Goal: Navigation & Orientation: Find specific page/section

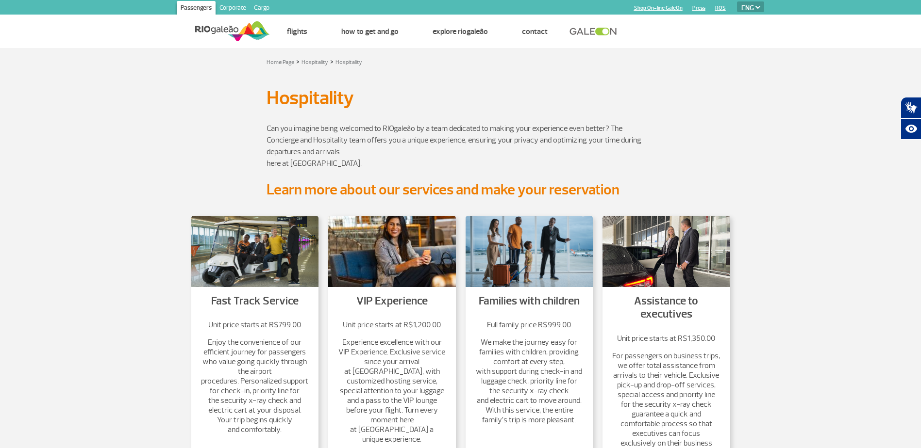
click at [754, 7] on select "PT ENG ESP" at bounding box center [750, 6] width 27 height 11
select select "pt-BR"
click at [737, 1] on select "PT ENG ESP" at bounding box center [750, 6] width 27 height 11
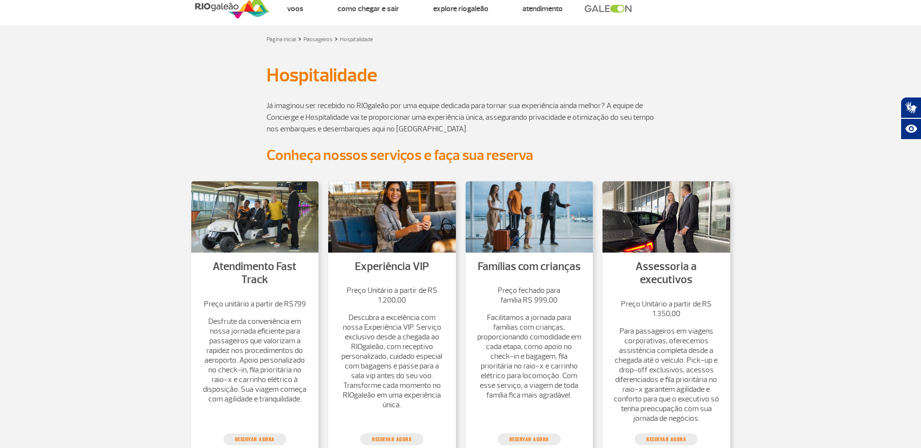
scroll to position [49, 0]
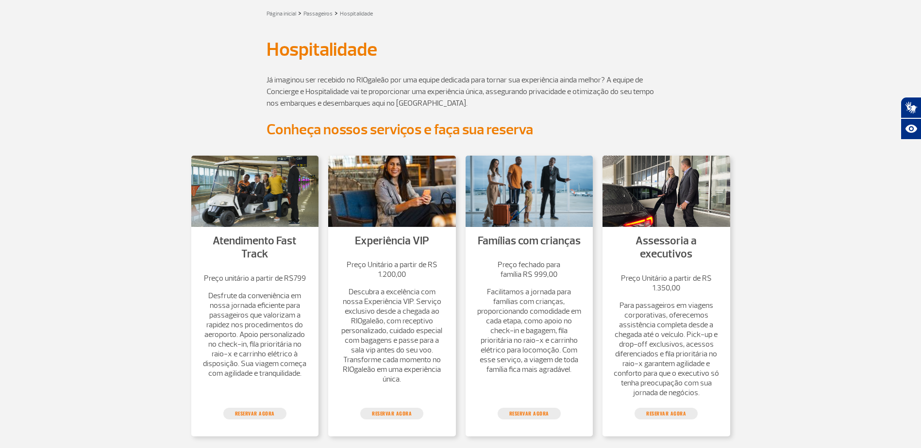
click at [280, 318] on p "Desfrute da conveniência em nossa jornada eficiente para passageiros que valori…" at bounding box center [255, 334] width 108 height 87
